Goal: Answer question/provide support: Share knowledge or assist other users

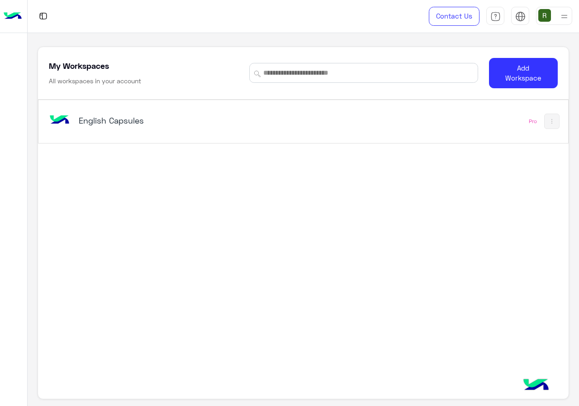
click at [336, 125] on div "English Capsules" at bounding box center [200, 121] width 307 height 26
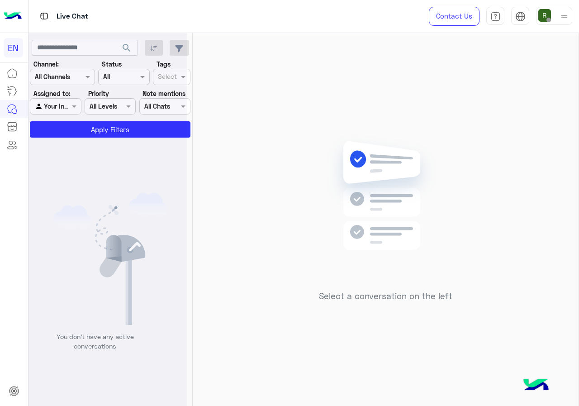
click at [70, 81] on div at bounding box center [107, 207] width 158 height 406
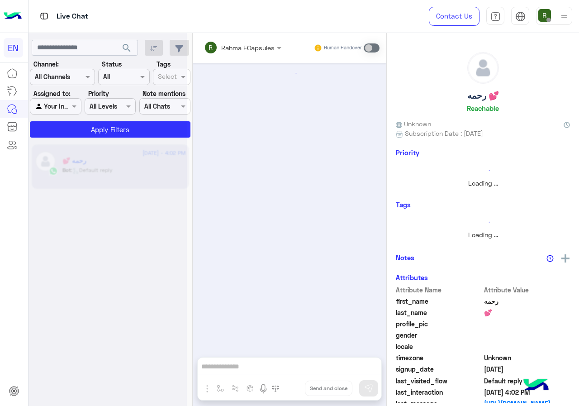
click at [86, 77] on div at bounding box center [107, 207] width 158 height 406
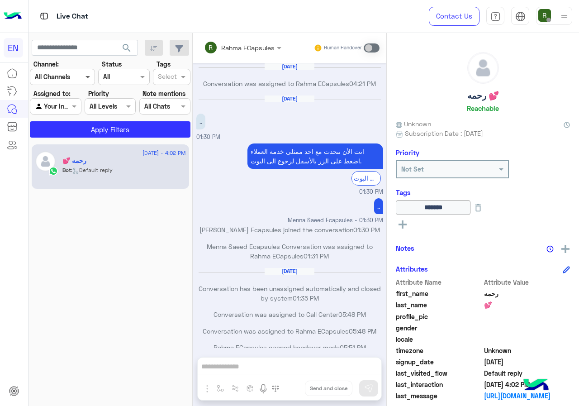
scroll to position [438, 0]
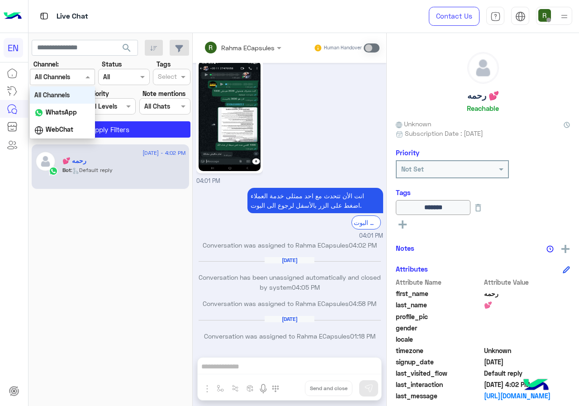
click at [86, 80] on span at bounding box center [88, 76] width 11 height 9
click at [62, 108] on b "WhatsApp" at bounding box center [61, 112] width 31 height 8
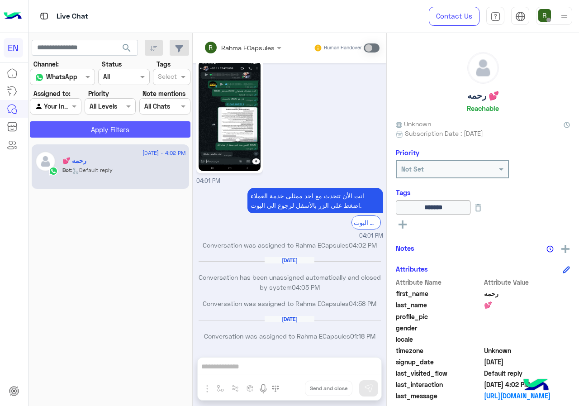
click at [73, 126] on button "Apply Filters" at bounding box center [110, 129] width 161 height 16
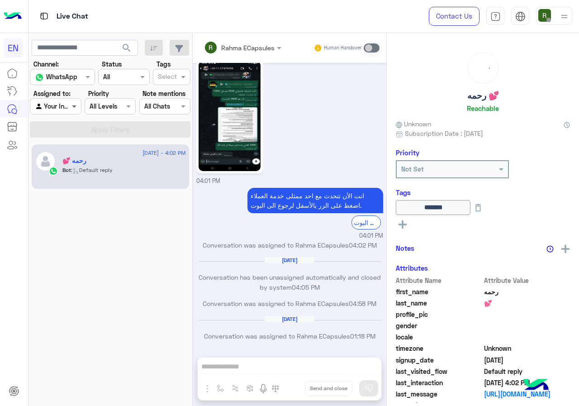
click at [70, 107] on span at bounding box center [75, 105] width 11 height 9
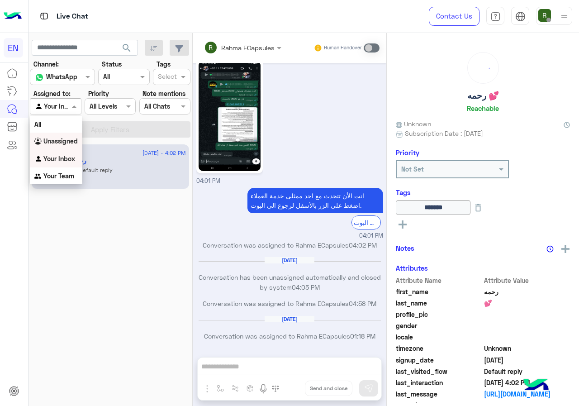
click at [69, 144] on b "Unassigned" at bounding box center [60, 141] width 34 height 8
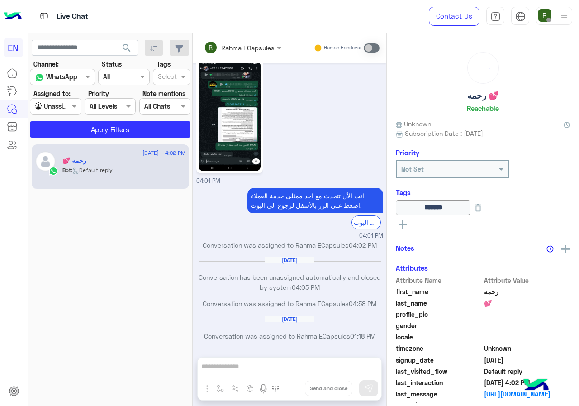
click at [84, 141] on div "[DATE] - 4:02 PM رحمه 💕 Bot : Default reply" at bounding box center [110, 275] width 164 height 268
click at [85, 131] on button "Apply Filters" at bounding box center [110, 129] width 161 height 16
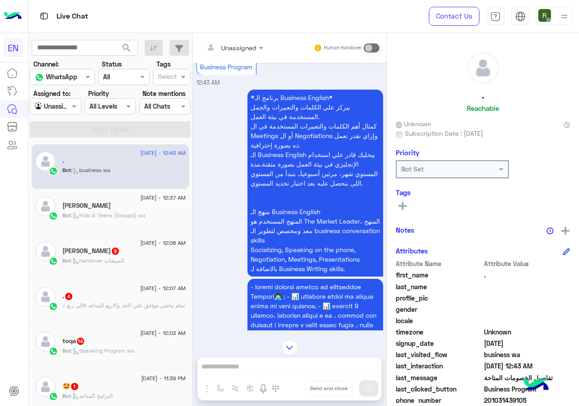
scroll to position [1314, 0]
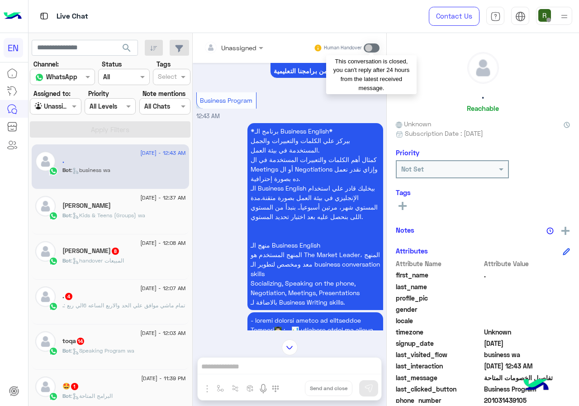
click at [368, 48] on span at bounding box center [372, 47] width 16 height 9
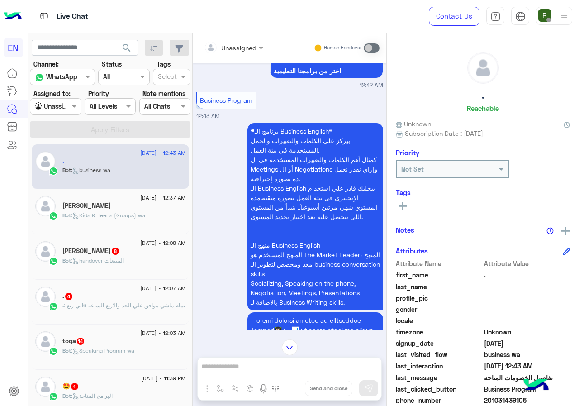
click at [69, 105] on div at bounding box center [55, 106] width 50 height 10
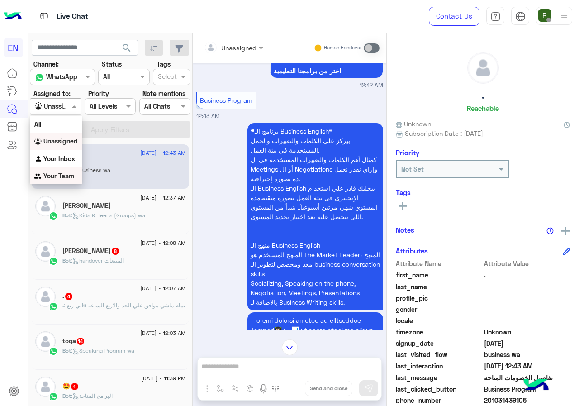
click at [60, 178] on b "Your Team" at bounding box center [58, 176] width 31 height 8
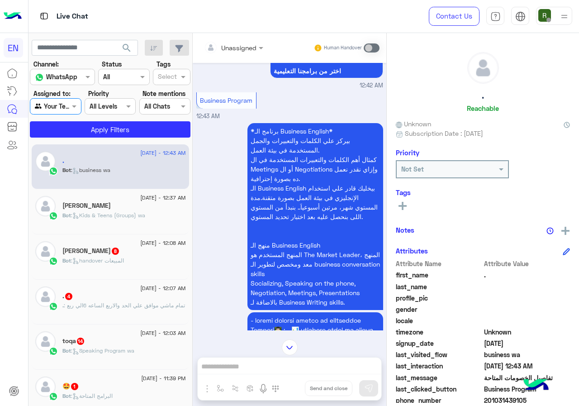
click at [75, 121] on section "Channel: Channel WhatsApp Status Channel All Tags Select Assigned to: Agent Fil…" at bounding box center [110, 98] width 151 height 78
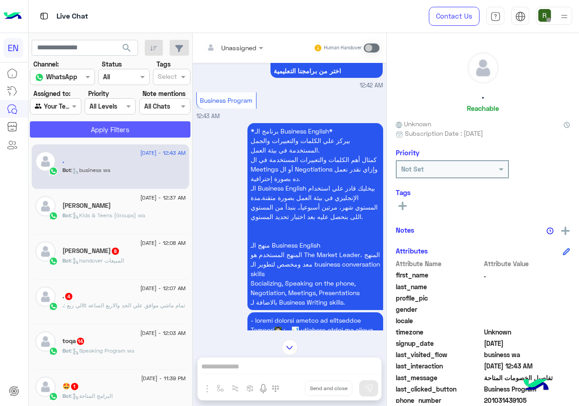
click at [76, 123] on button "Apply Filters" at bounding box center [110, 129] width 161 height 16
